Goal: Register for event/course

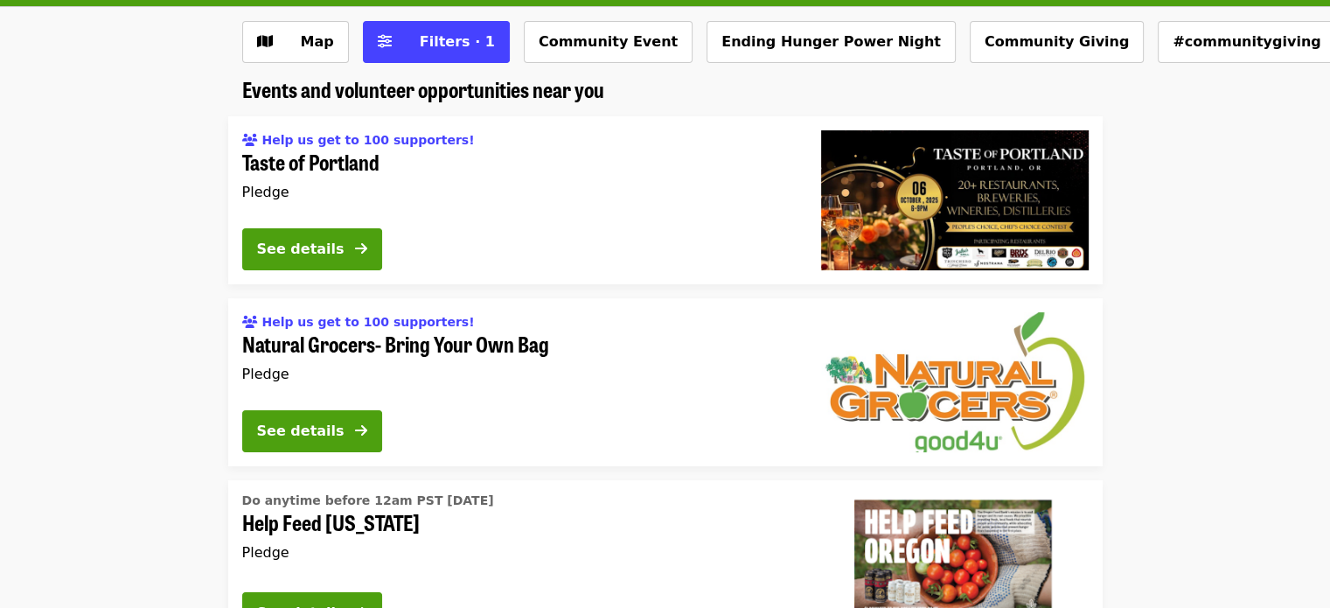
scroll to position [87, 0]
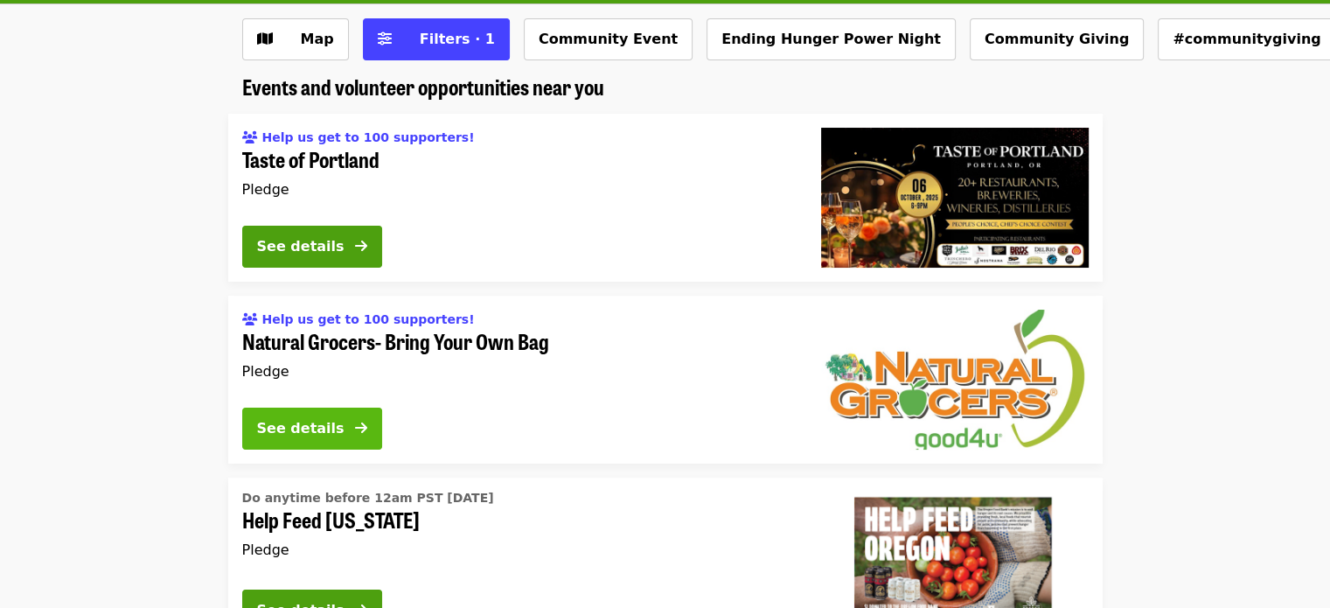
click at [290, 426] on div "See details" at bounding box center [300, 428] width 87 height 21
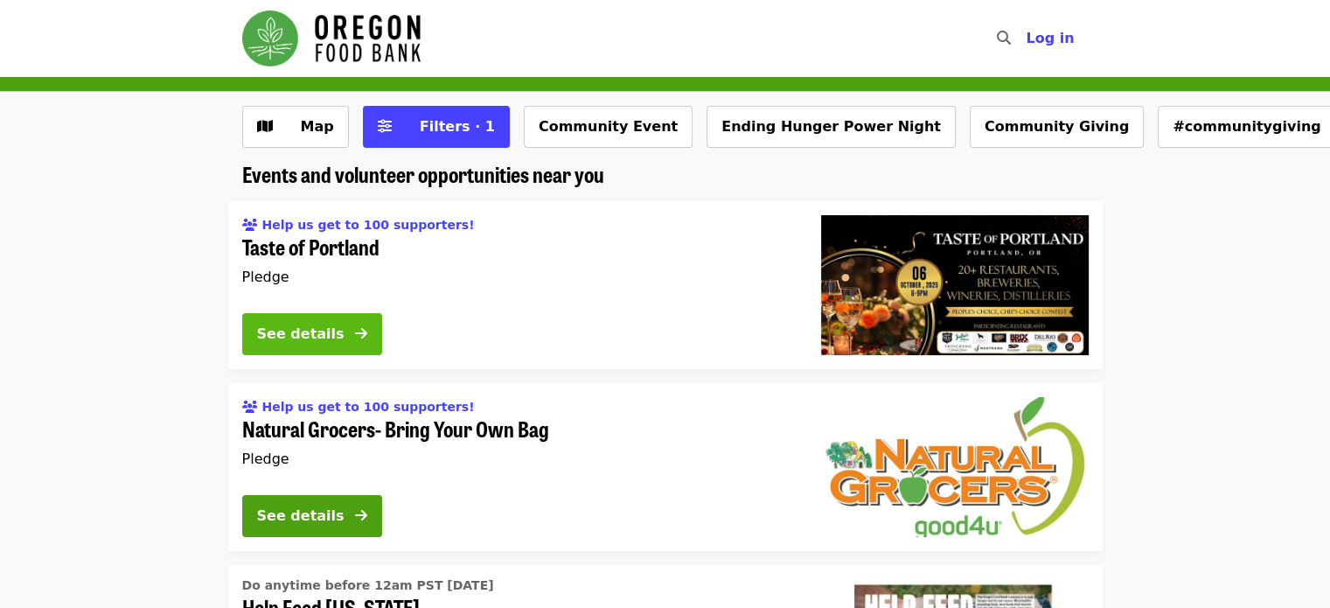
click at [275, 325] on div "See details" at bounding box center [300, 334] width 87 height 21
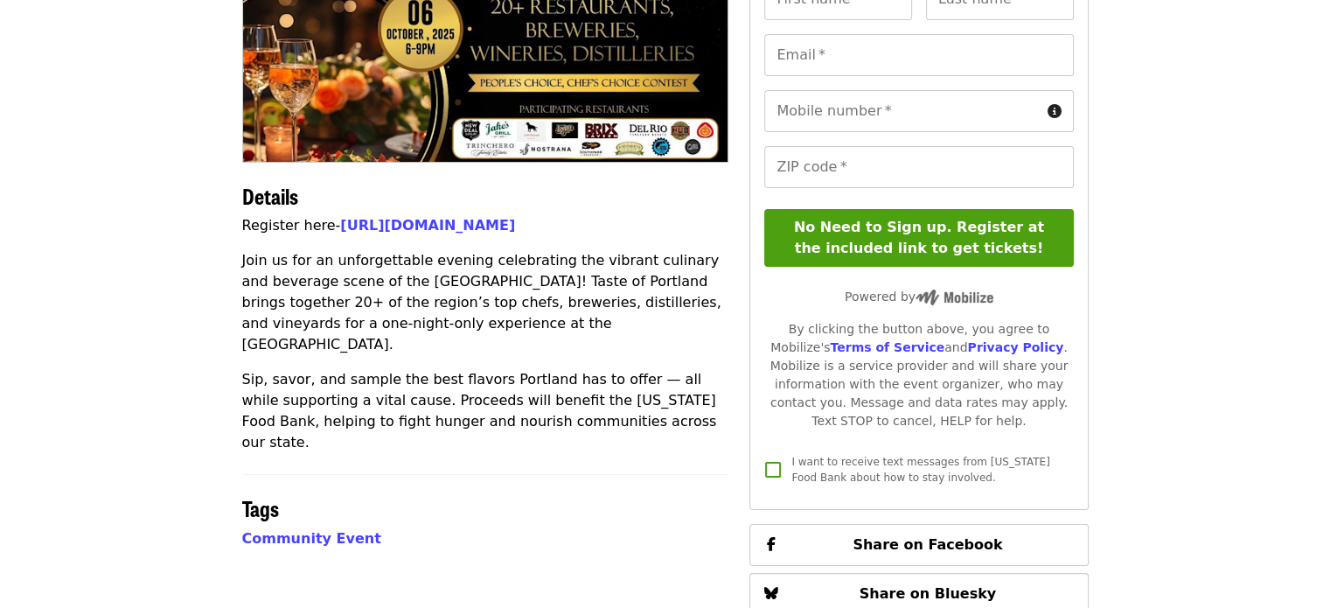
scroll to position [262, 0]
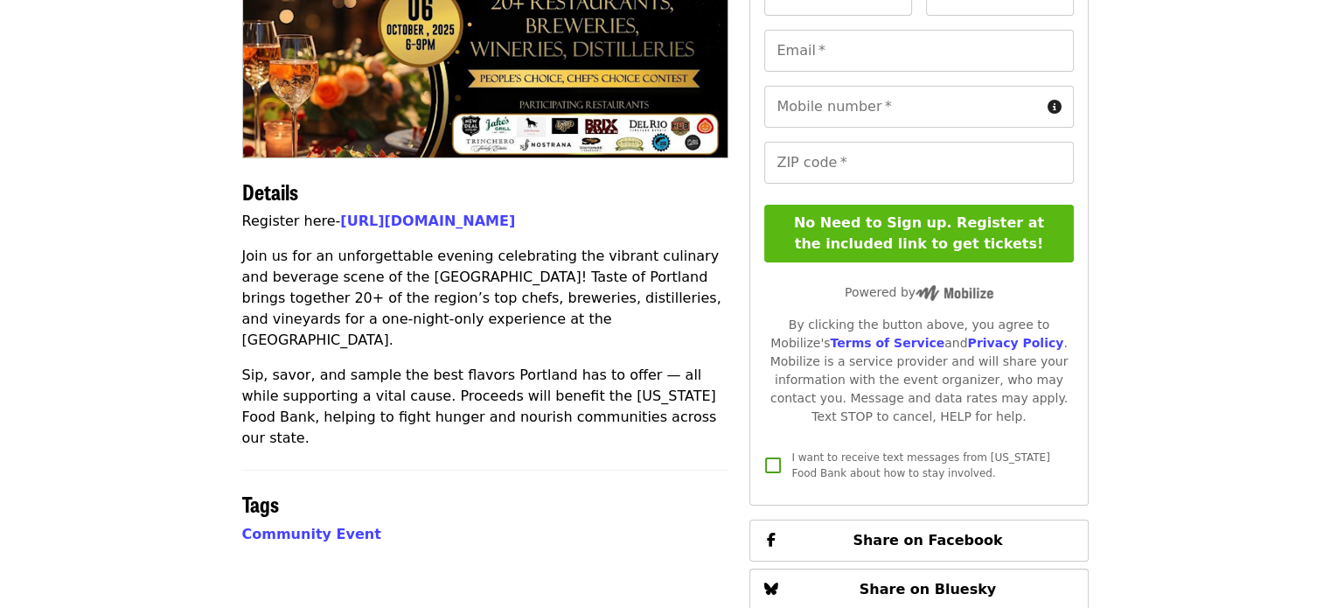
click at [876, 233] on button "No Need to Sign up. Register at the included link to get tickets!" at bounding box center [919, 234] width 309 height 58
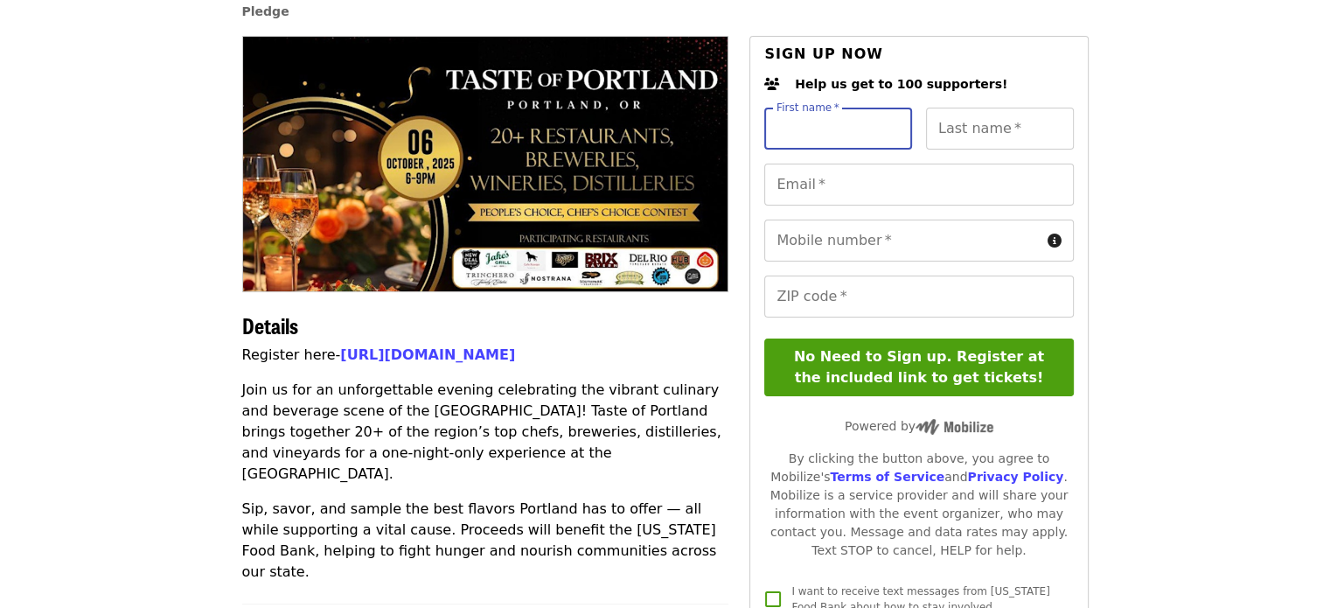
scroll to position [175, 0]
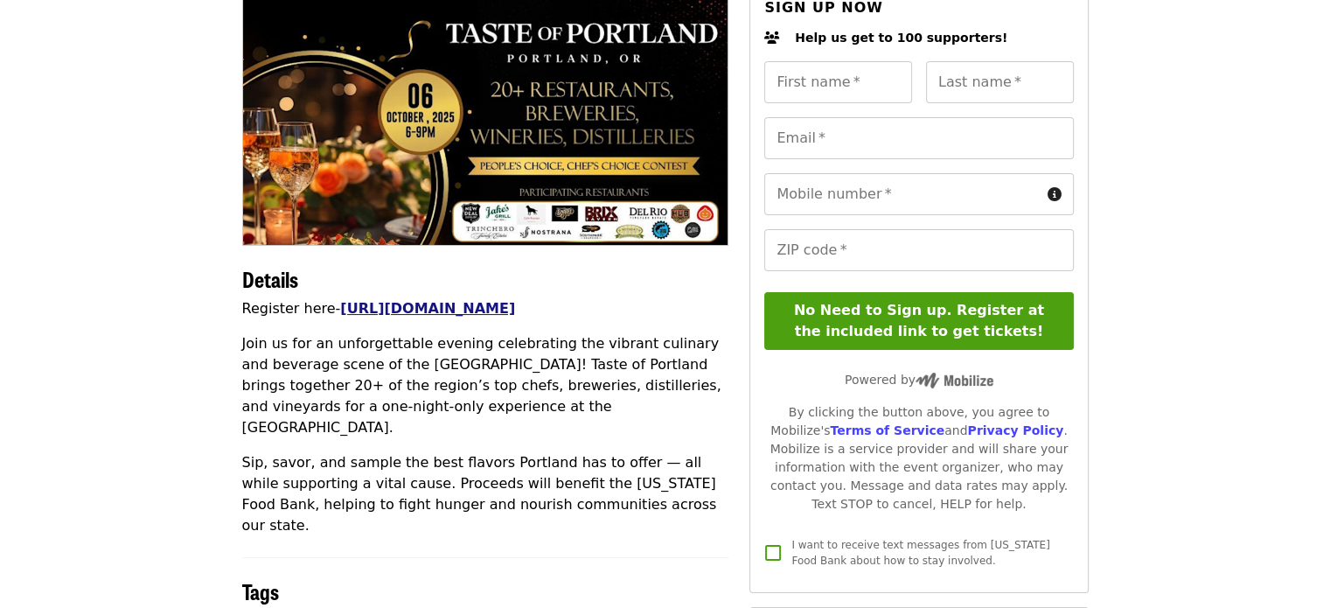
click at [432, 307] on link "[URL][DOMAIN_NAME]" at bounding box center [427, 308] width 175 height 17
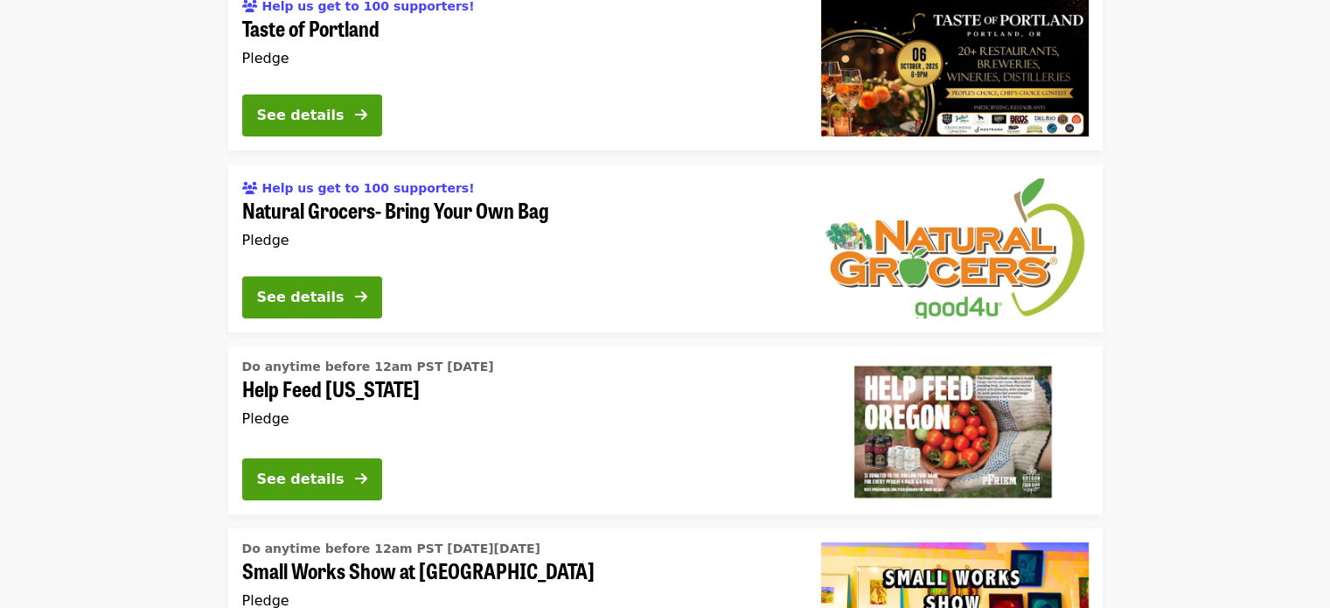
scroll to position [262, 0]
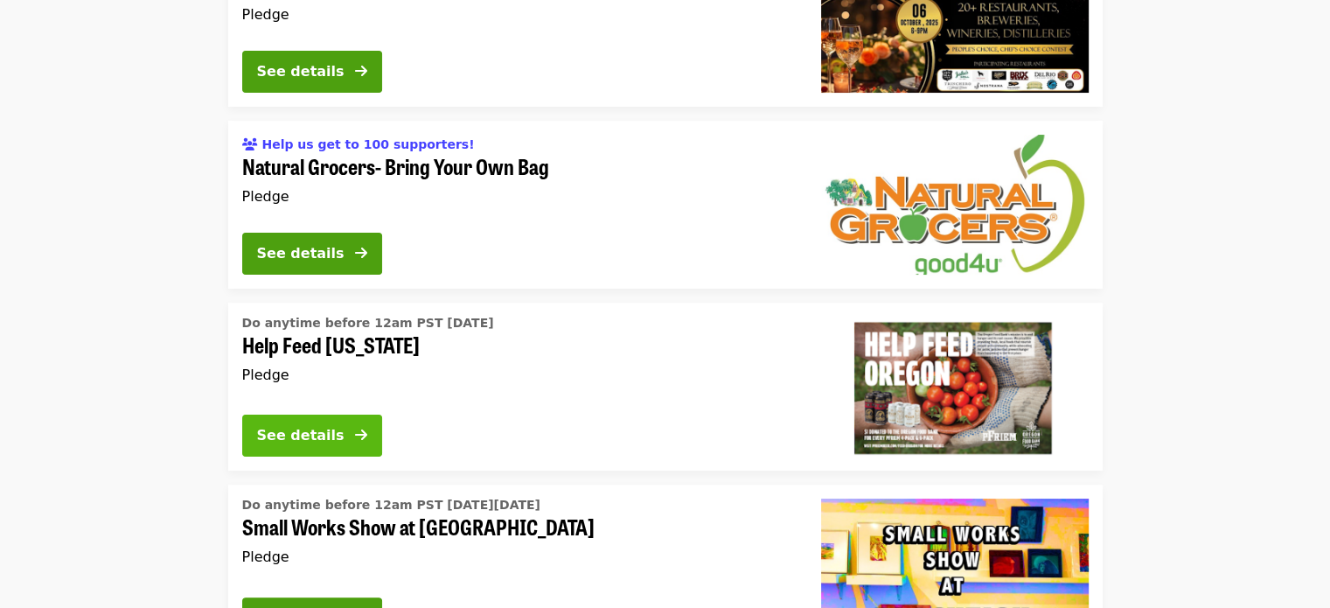
click at [278, 440] on div "See details" at bounding box center [300, 435] width 87 height 21
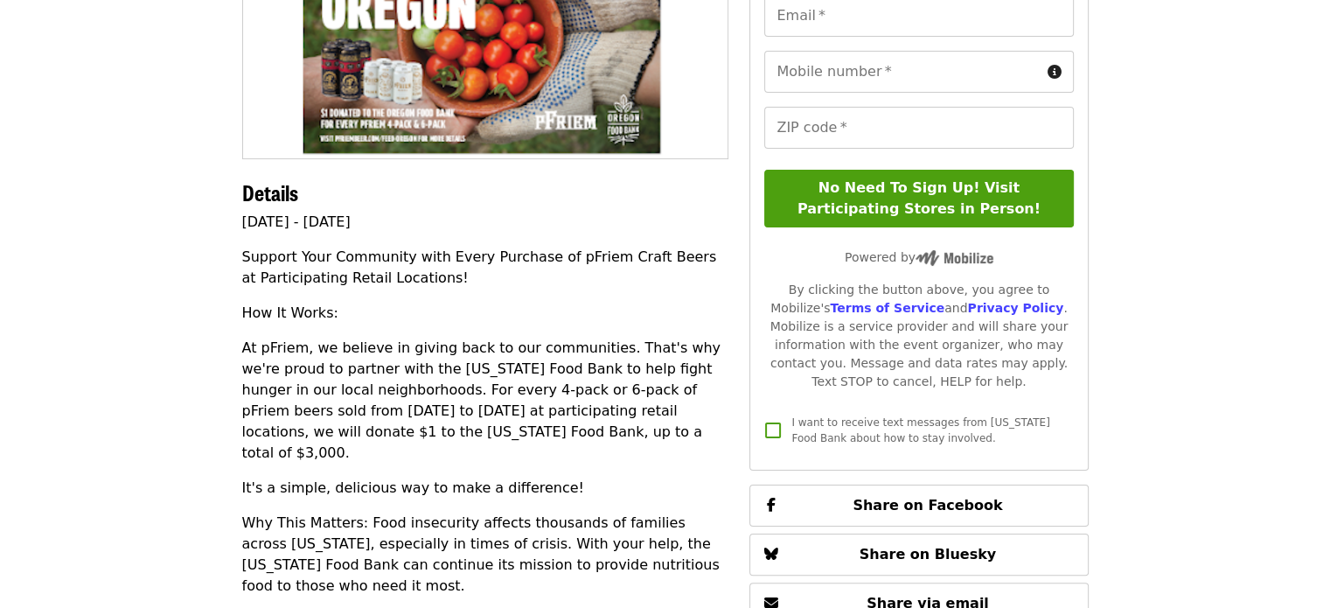
scroll to position [262, 0]
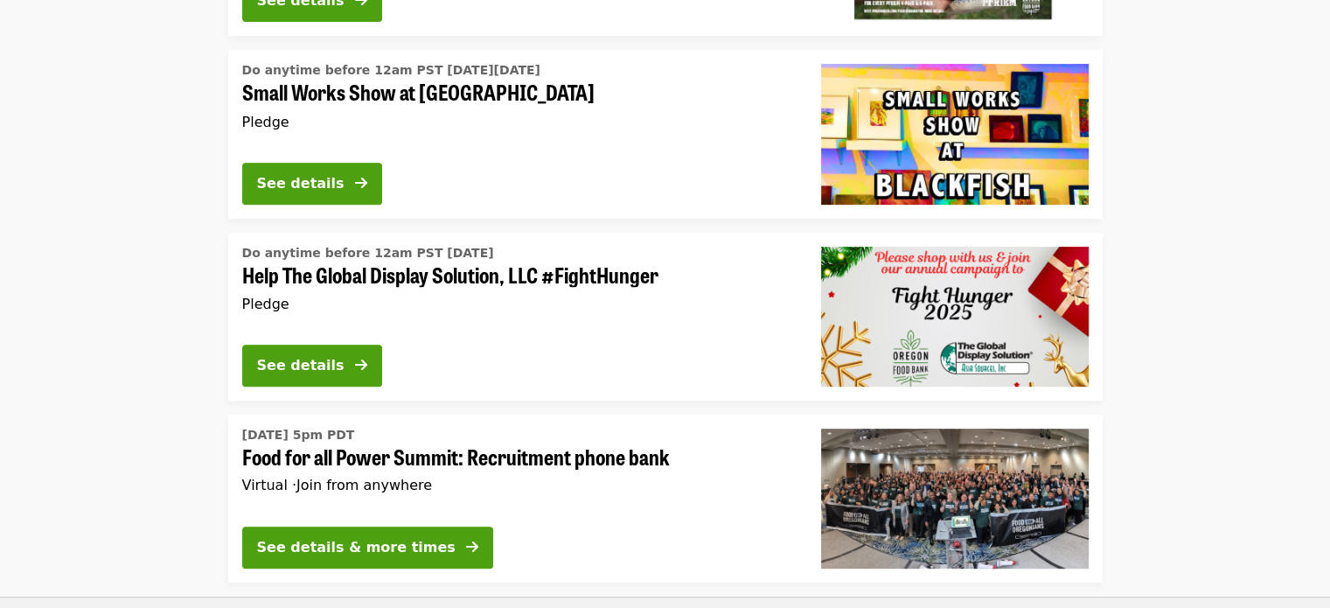
scroll to position [700, 0]
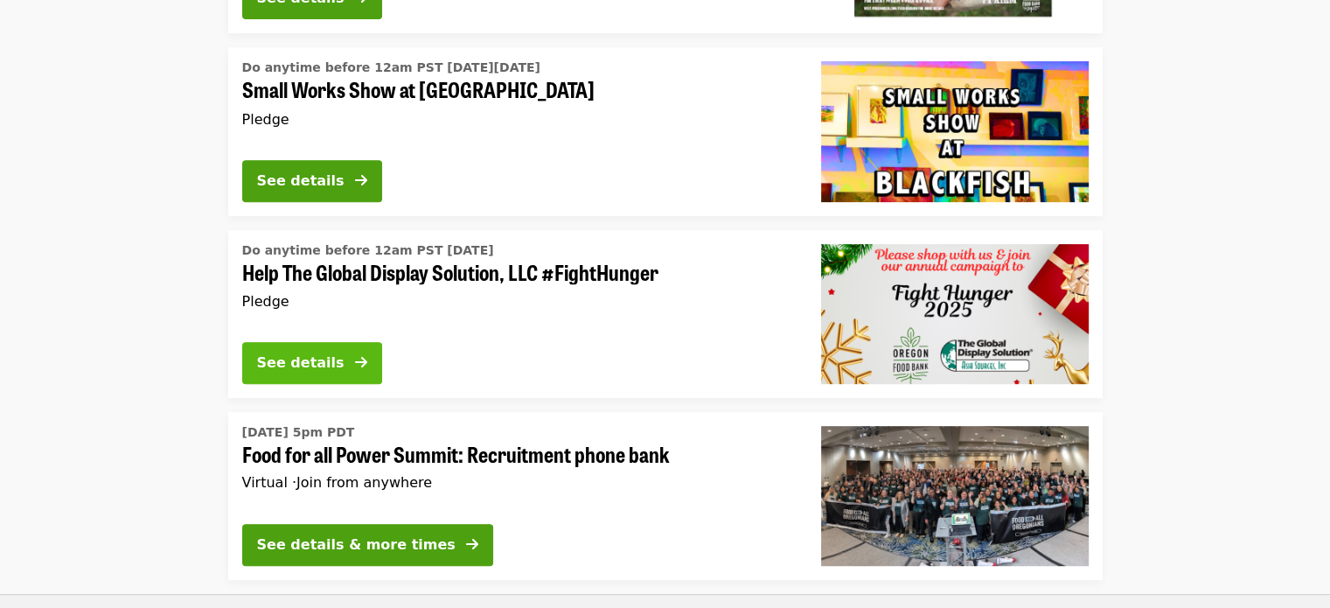
click at [274, 361] on div "See details" at bounding box center [300, 363] width 87 height 21
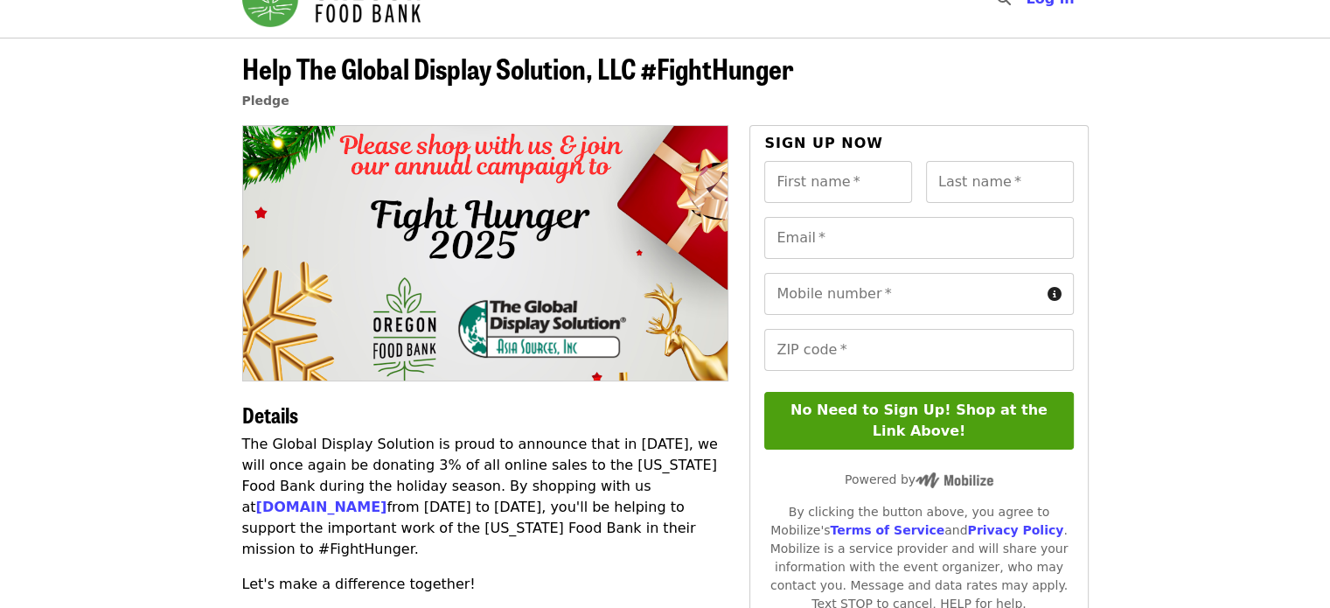
scroll to position [175, 0]
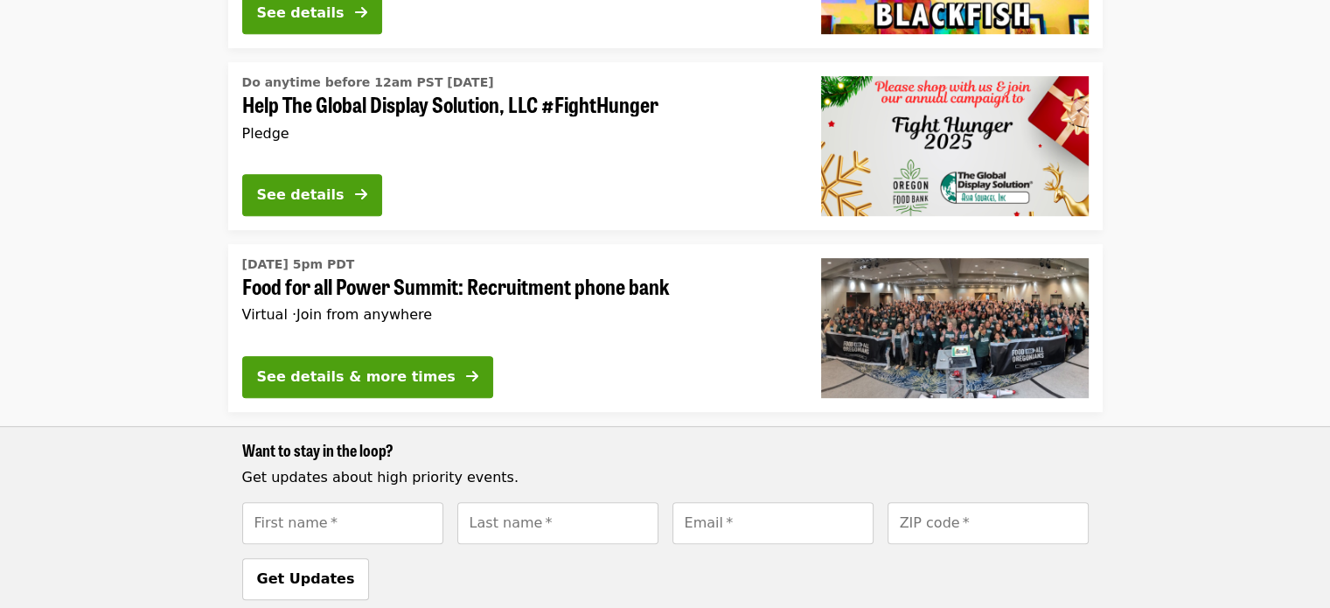
scroll to position [962, 0]
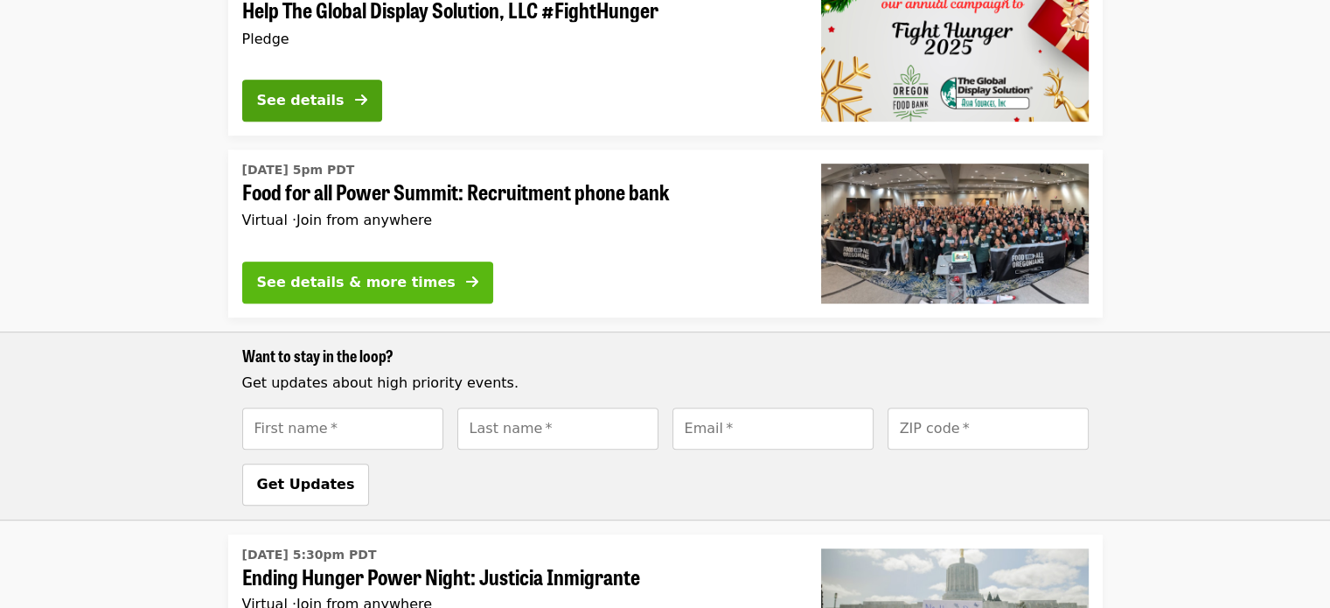
click at [339, 289] on div "See details & more times" at bounding box center [356, 282] width 199 height 21
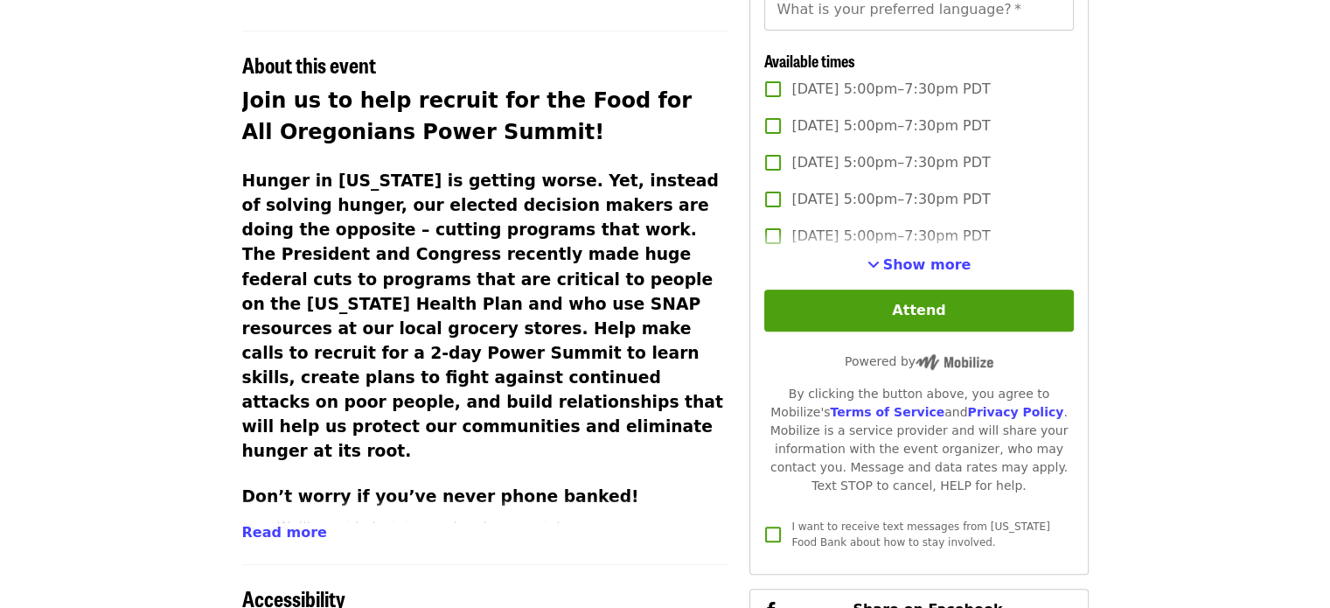
scroll to position [525, 0]
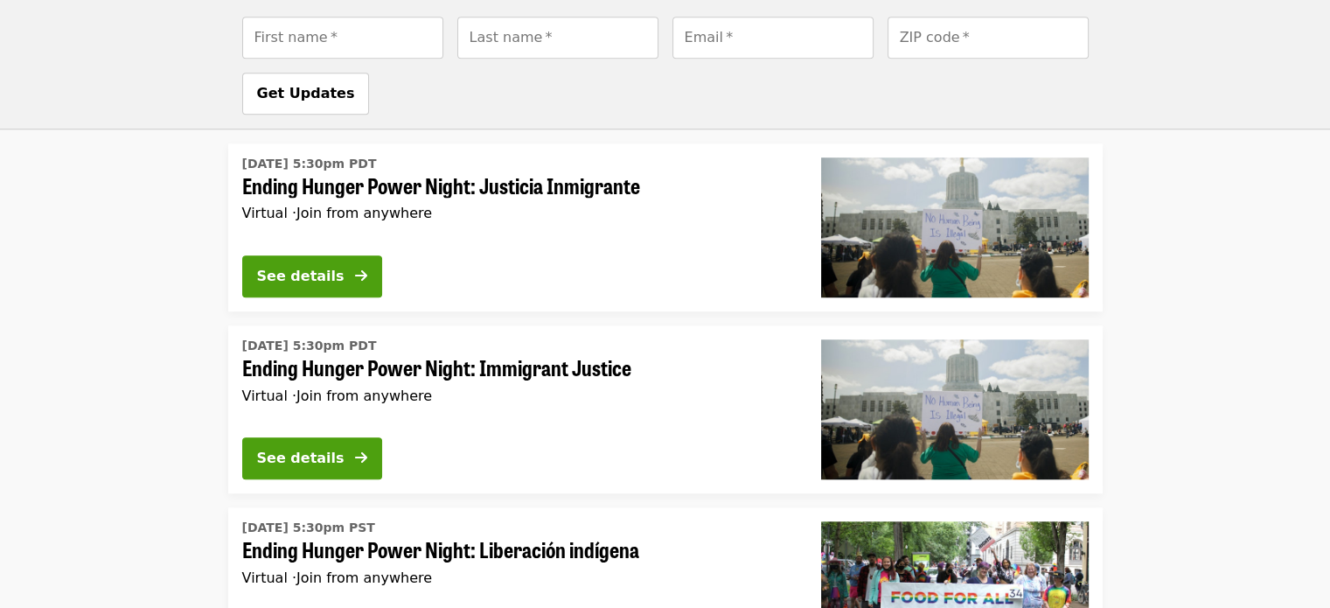
scroll to position [1312, 0]
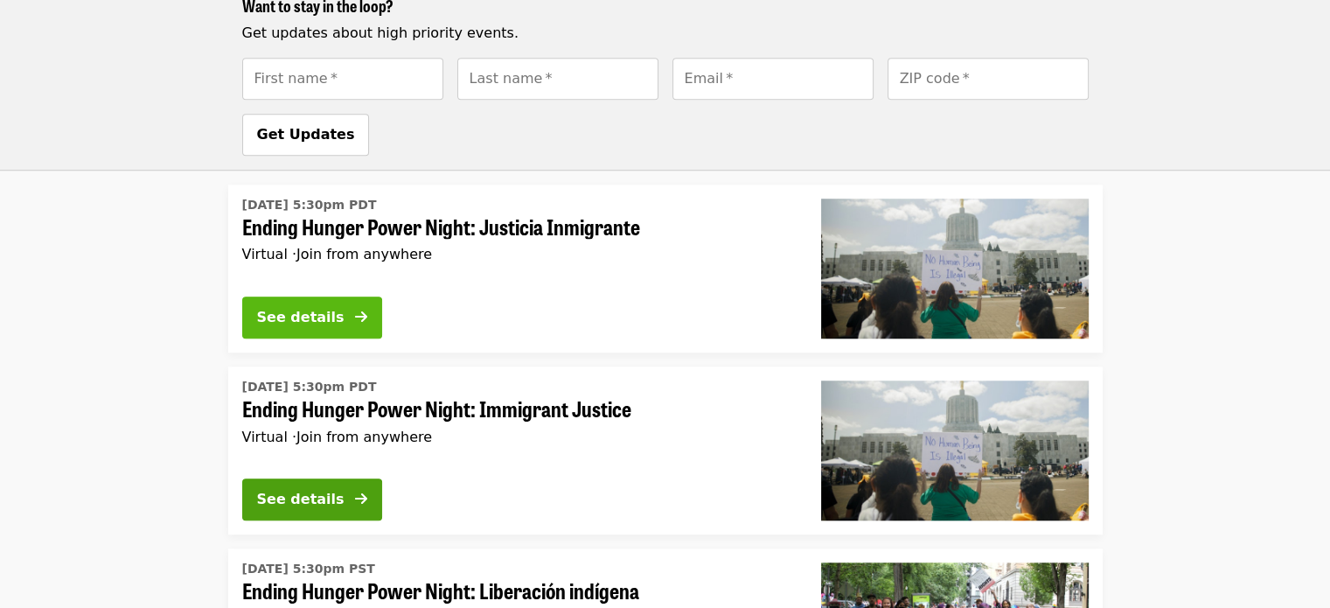
click at [318, 313] on div "See details" at bounding box center [300, 317] width 87 height 21
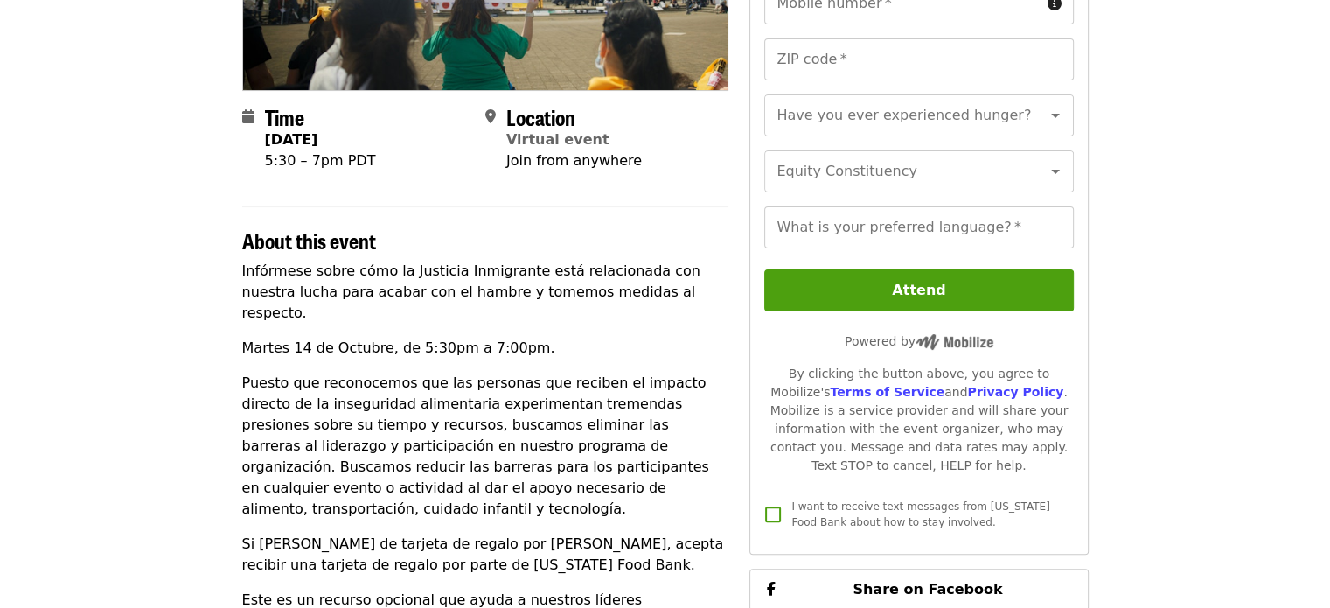
scroll to position [350, 0]
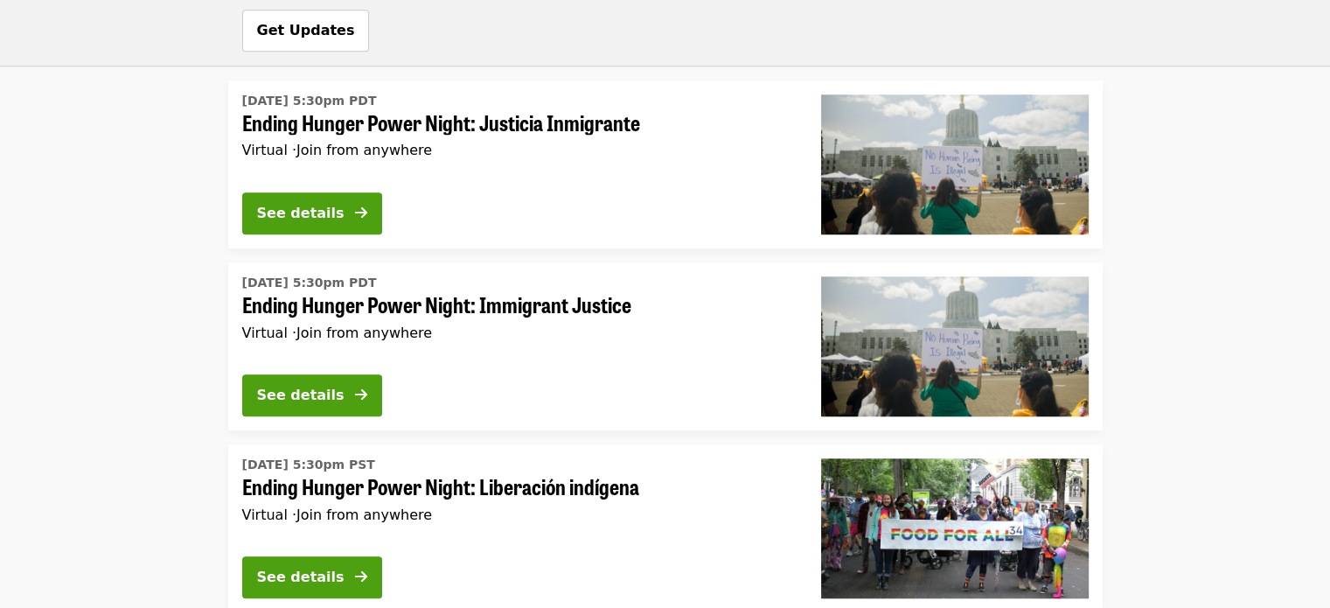
scroll to position [1487, 0]
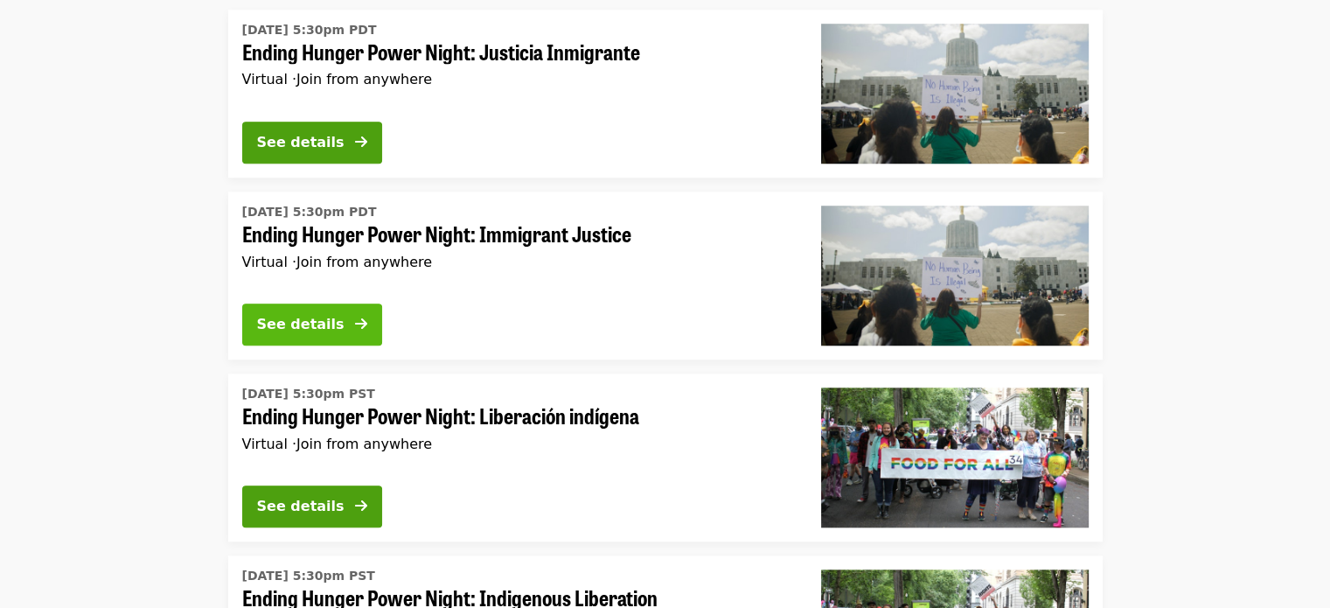
click at [308, 339] on button "See details" at bounding box center [312, 325] width 140 height 42
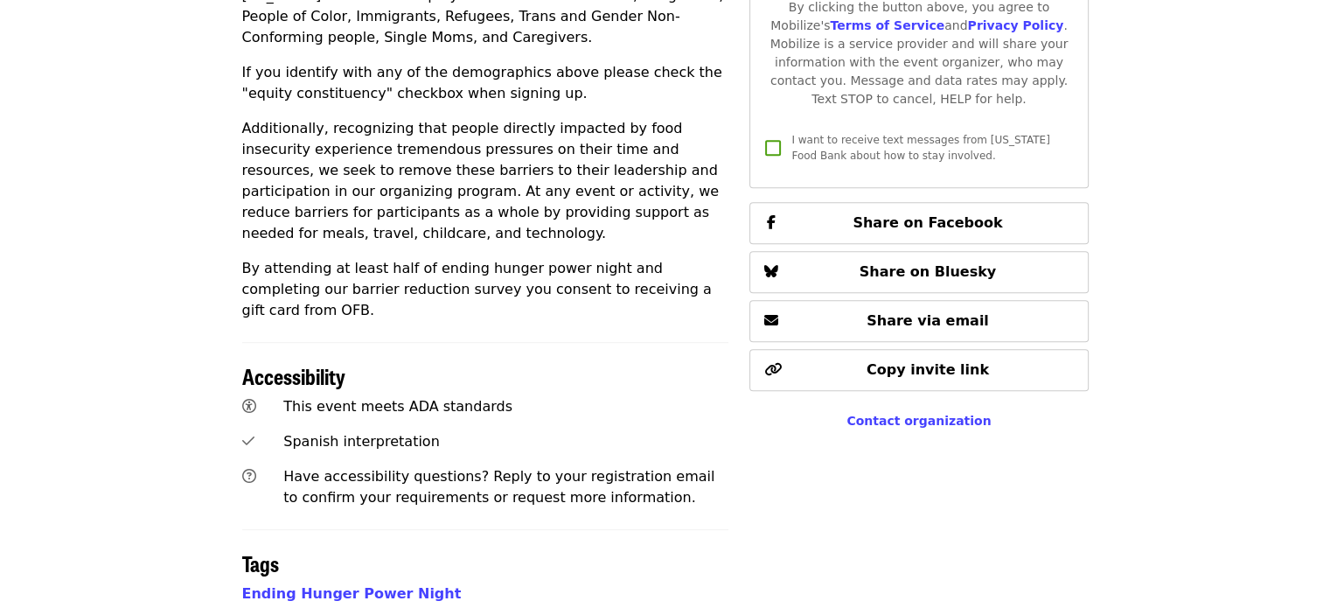
scroll to position [700, 0]
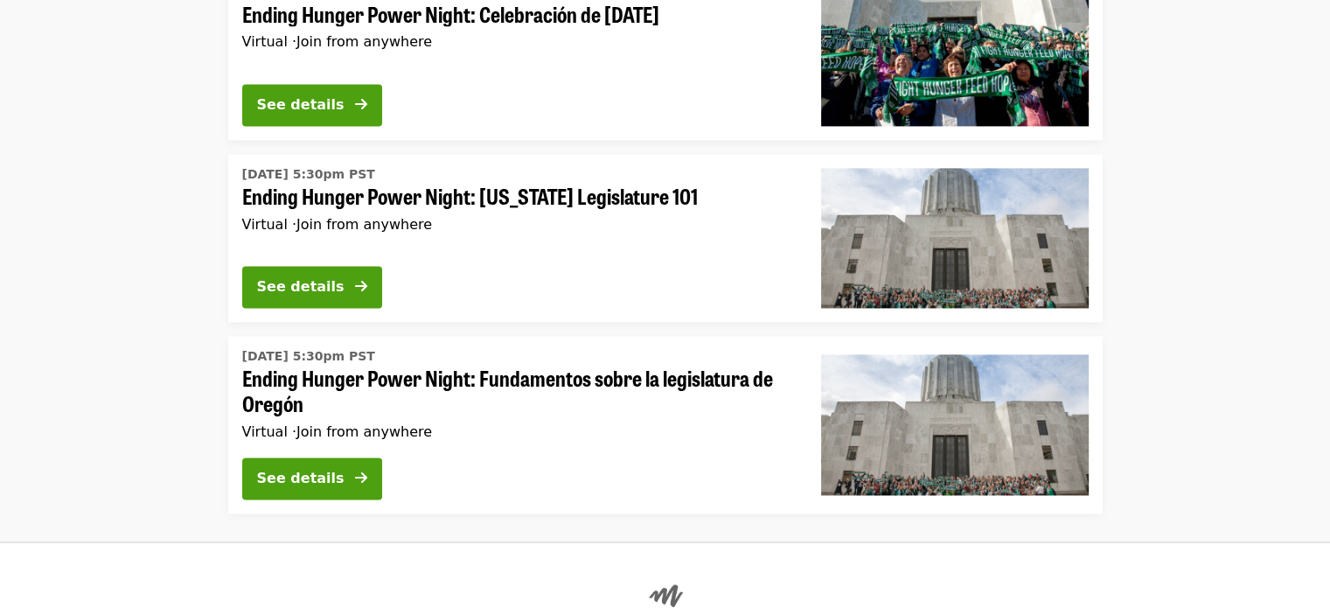
scroll to position [2329, 0]
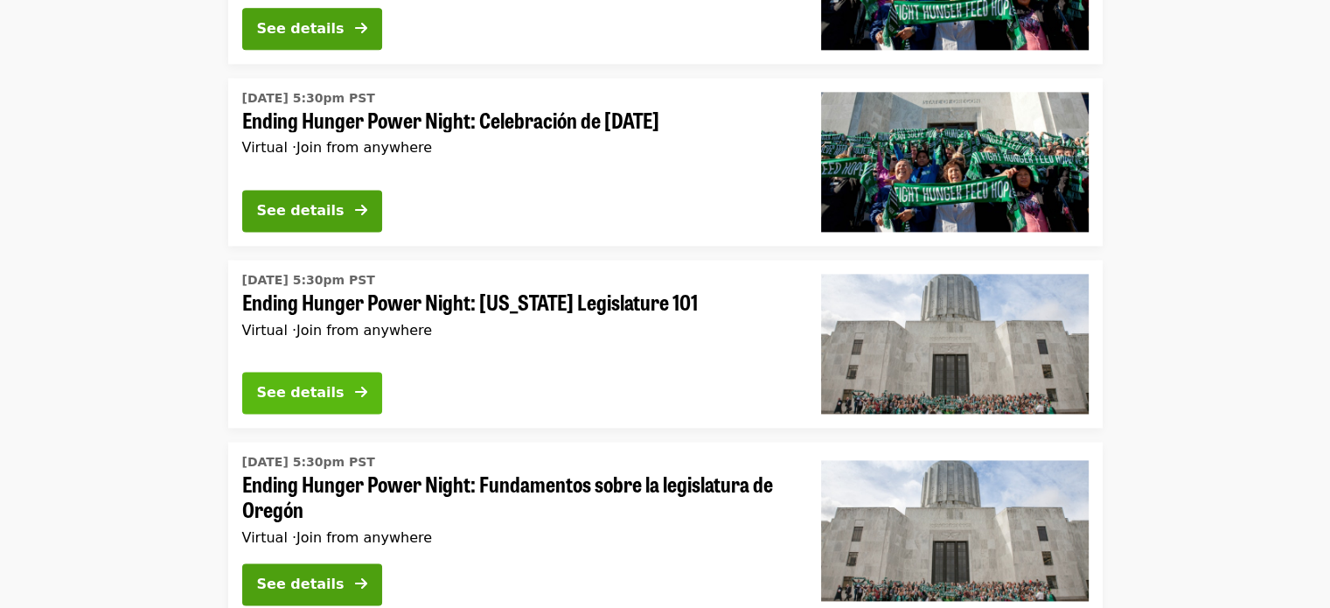
click at [293, 391] on div "See details" at bounding box center [300, 392] width 87 height 21
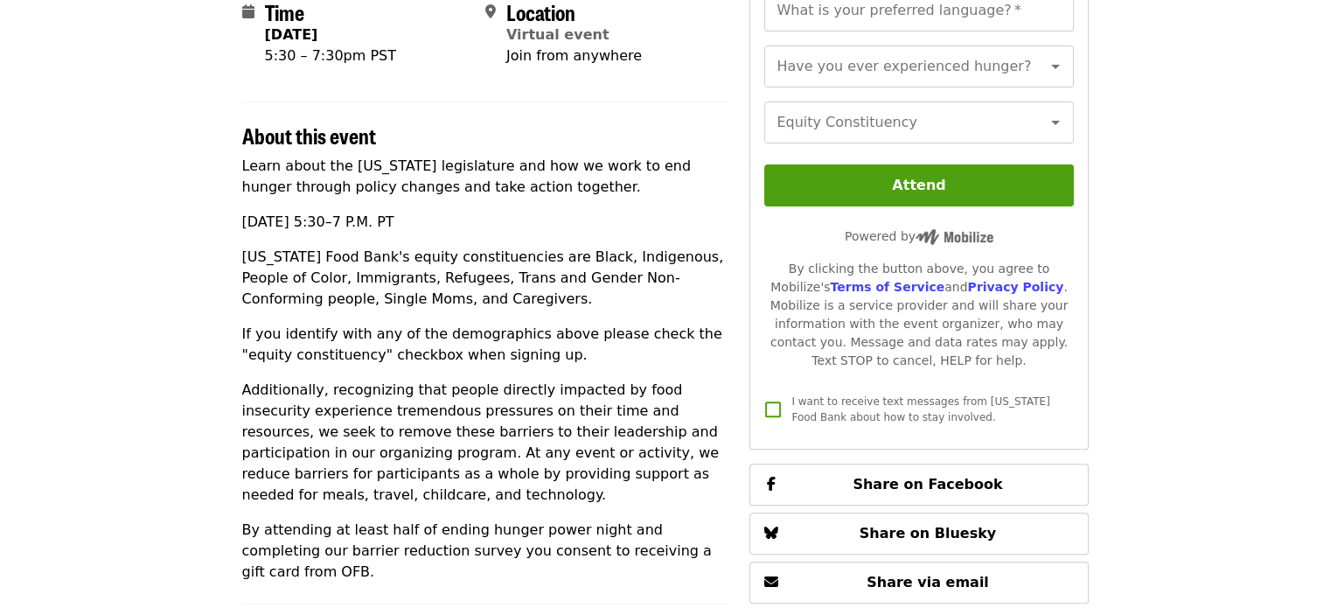
scroll to position [437, 0]
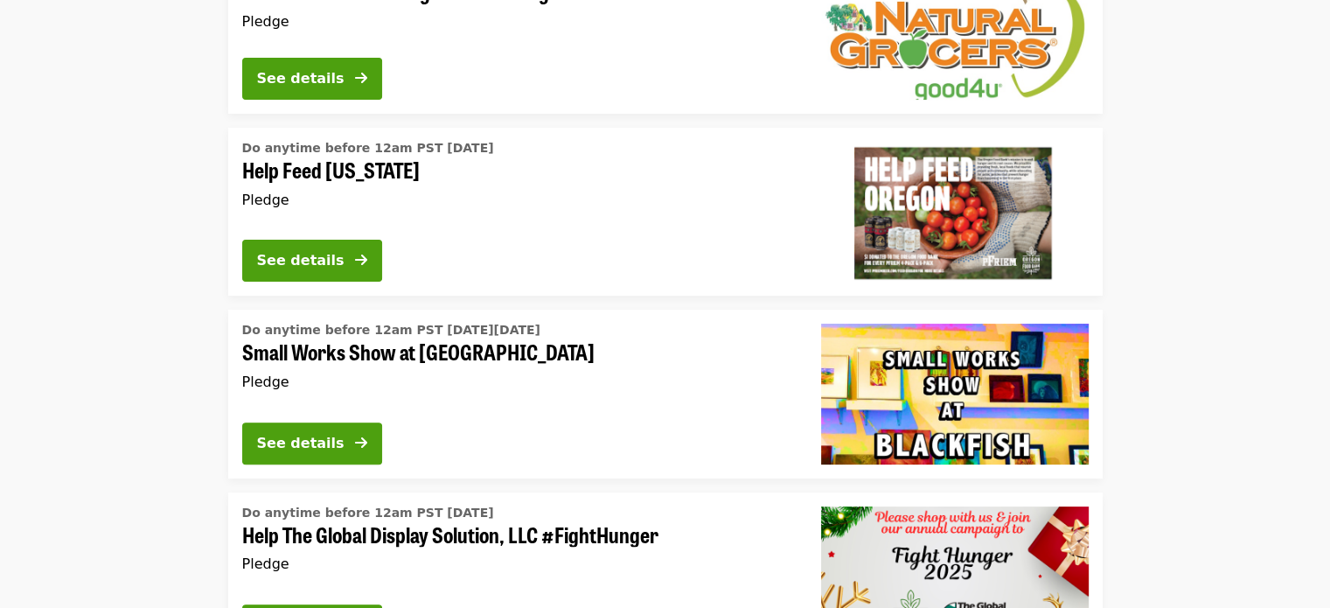
scroll to position [2329, 0]
